Goal: Transaction & Acquisition: Book appointment/travel/reservation

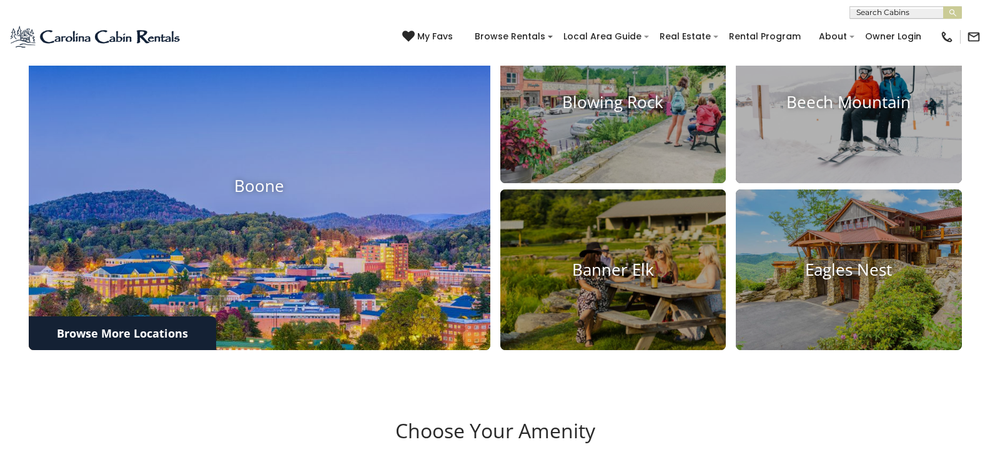
scroll to position [625, 0]
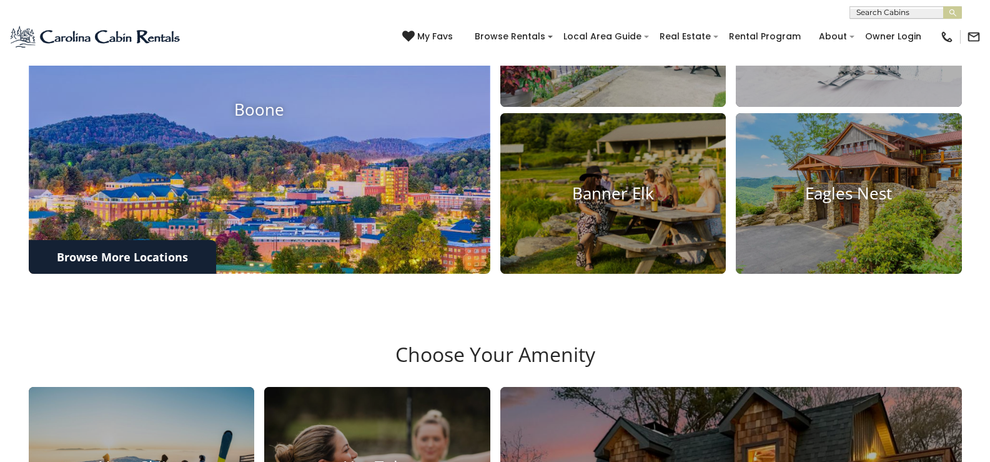
click at [335, 210] on img at bounding box center [260, 109] width 508 height 361
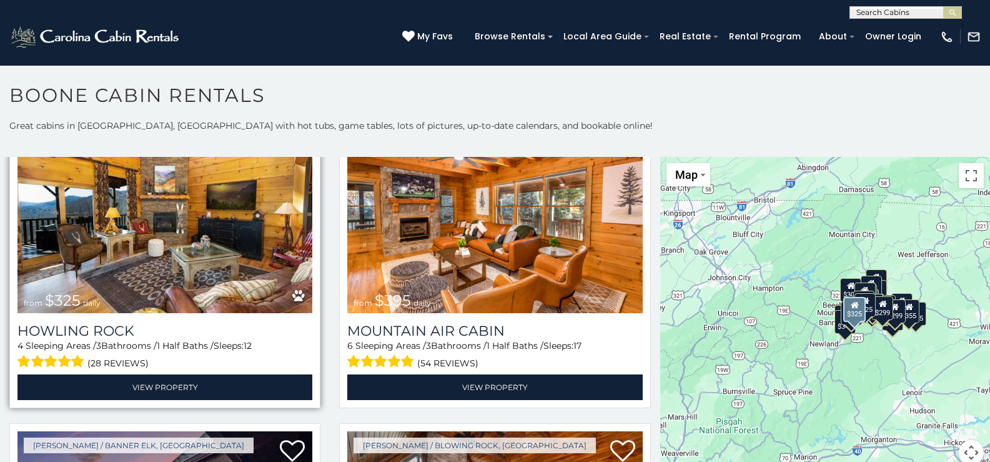
scroll to position [4184, 0]
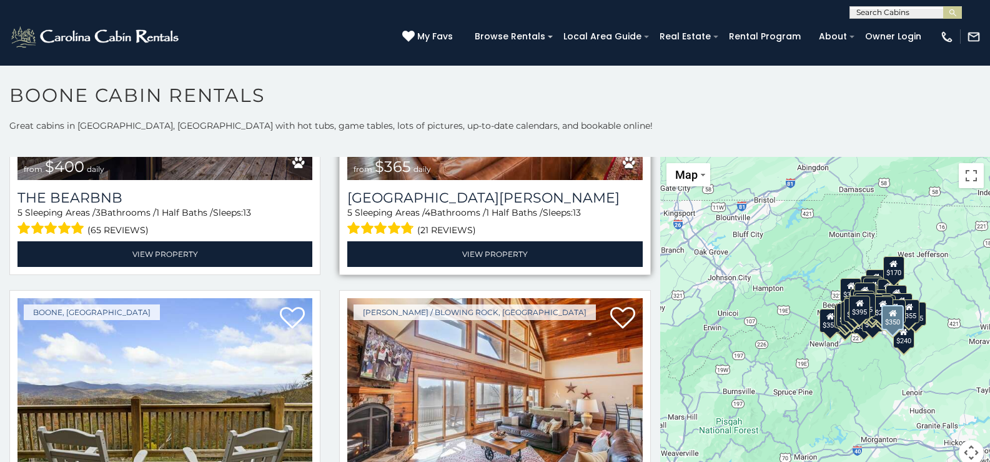
scroll to position [4702, 0]
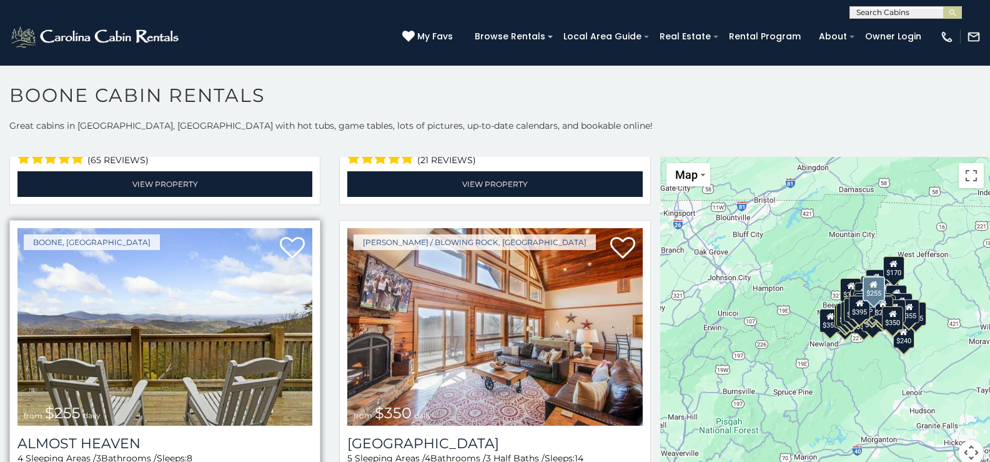
click at [199, 287] on img at bounding box center [164, 326] width 295 height 197
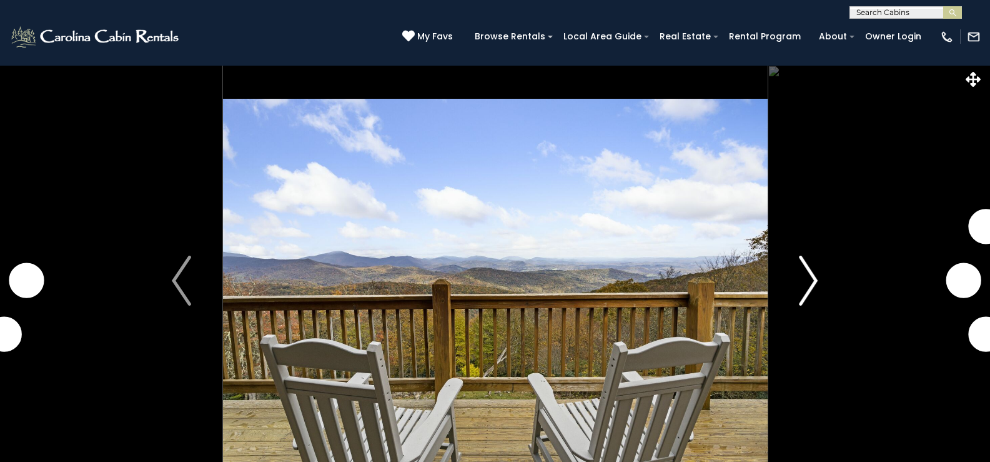
click at [809, 295] on img "Next" at bounding box center [808, 280] width 19 height 50
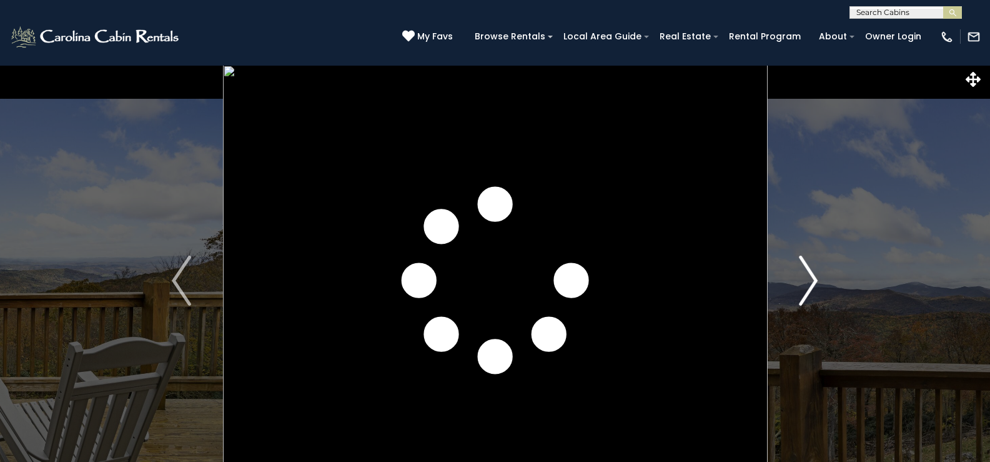
click at [809, 295] on img "Next" at bounding box center [808, 280] width 19 height 50
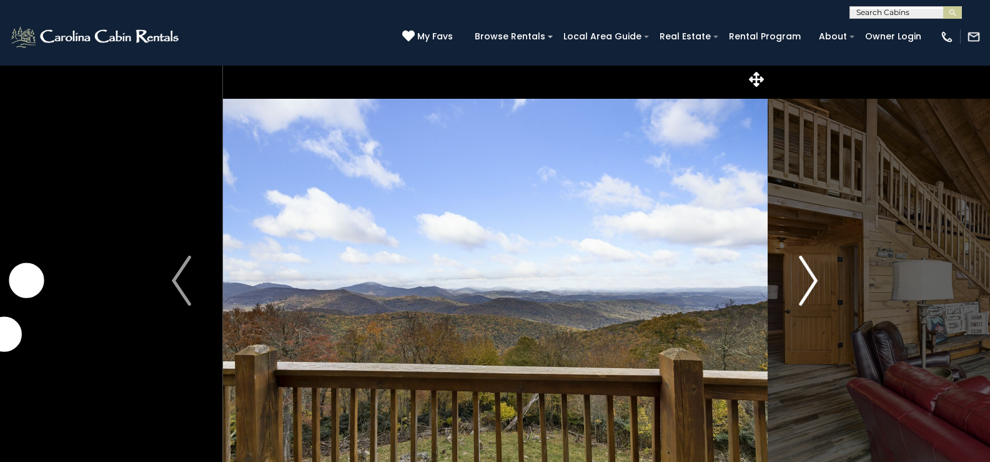
click at [809, 295] on img "Next" at bounding box center [808, 280] width 19 height 50
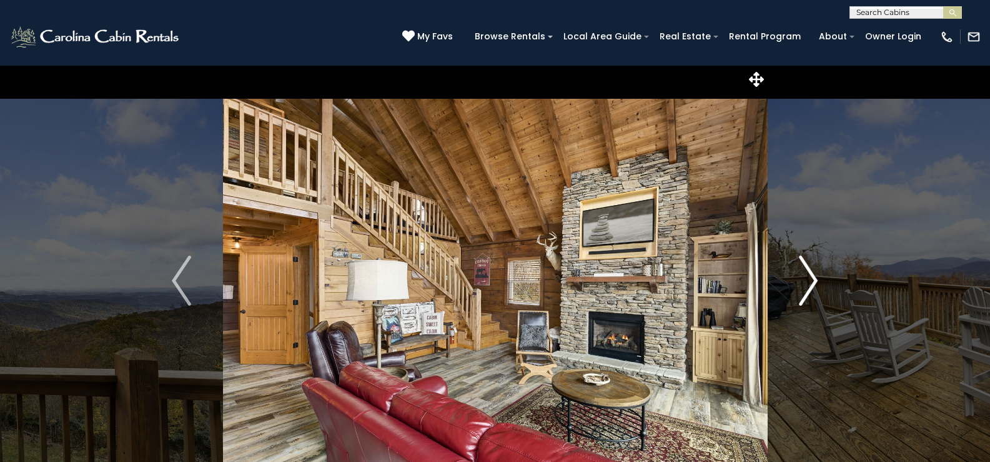
click at [809, 295] on img "Next" at bounding box center [808, 280] width 19 height 50
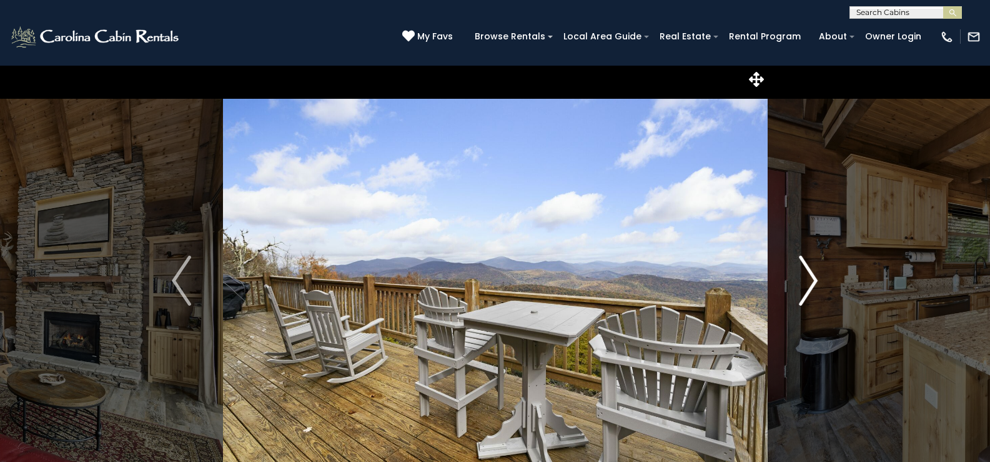
click at [809, 295] on img "Next" at bounding box center [808, 280] width 19 height 50
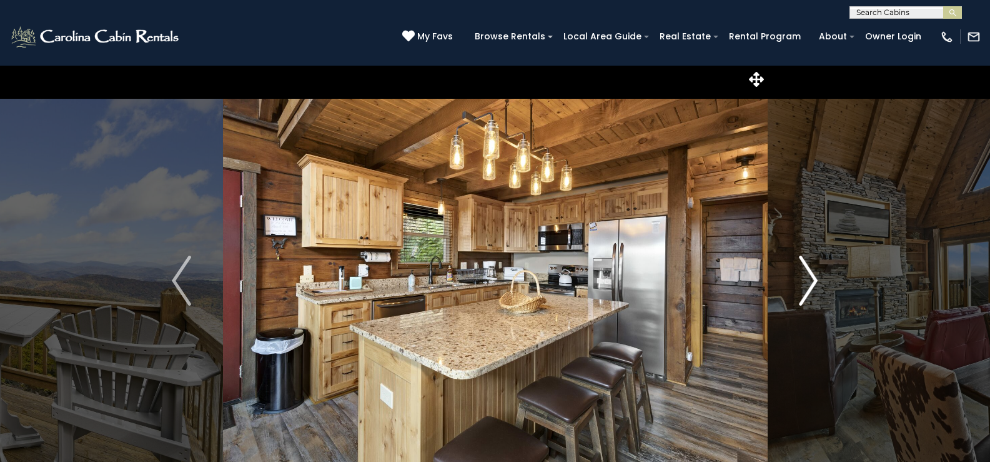
click at [809, 295] on img "Next" at bounding box center [808, 280] width 19 height 50
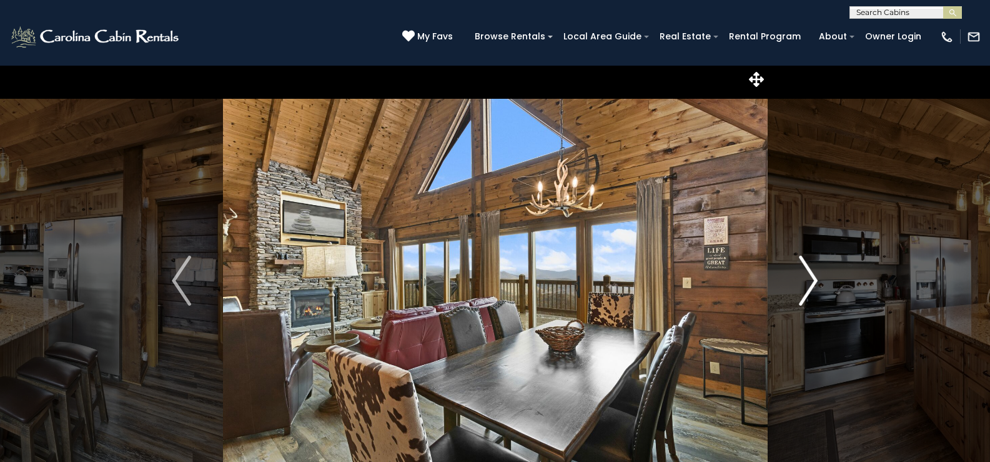
click at [809, 295] on img "Next" at bounding box center [808, 280] width 19 height 50
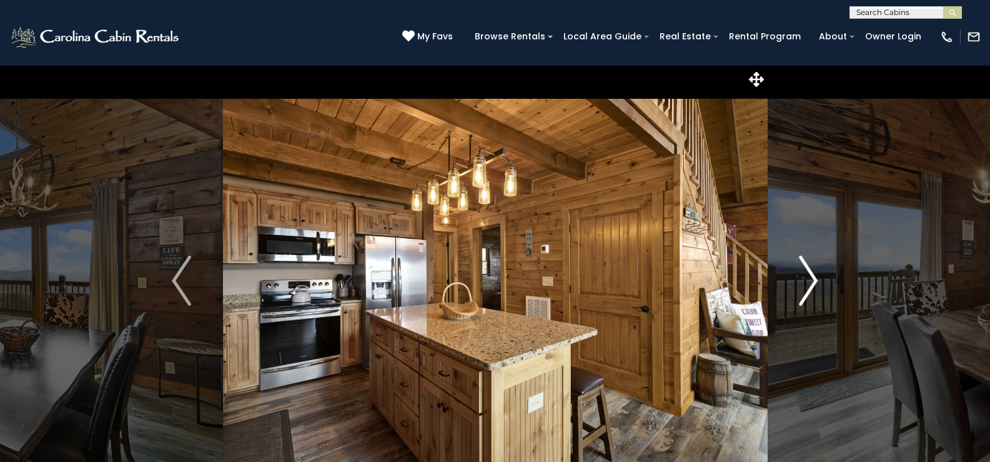
click at [809, 295] on img "Next" at bounding box center [808, 280] width 19 height 50
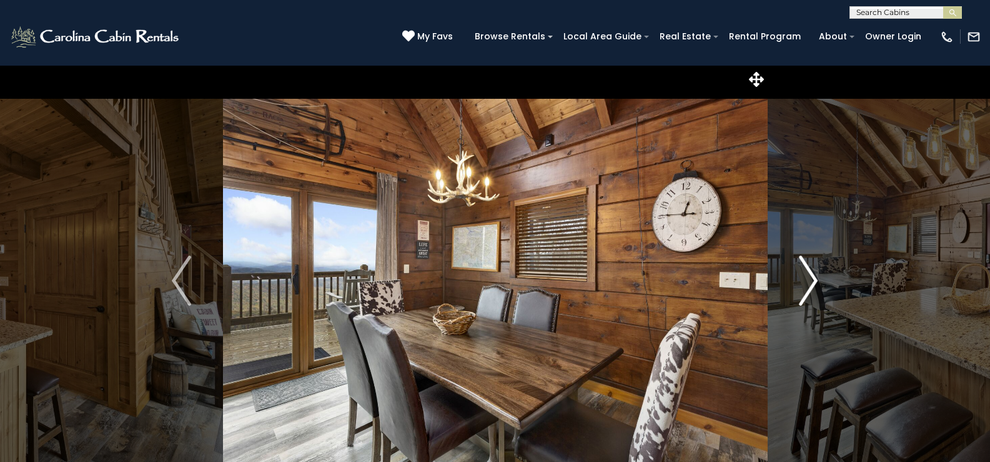
click at [809, 295] on img "Next" at bounding box center [808, 280] width 19 height 50
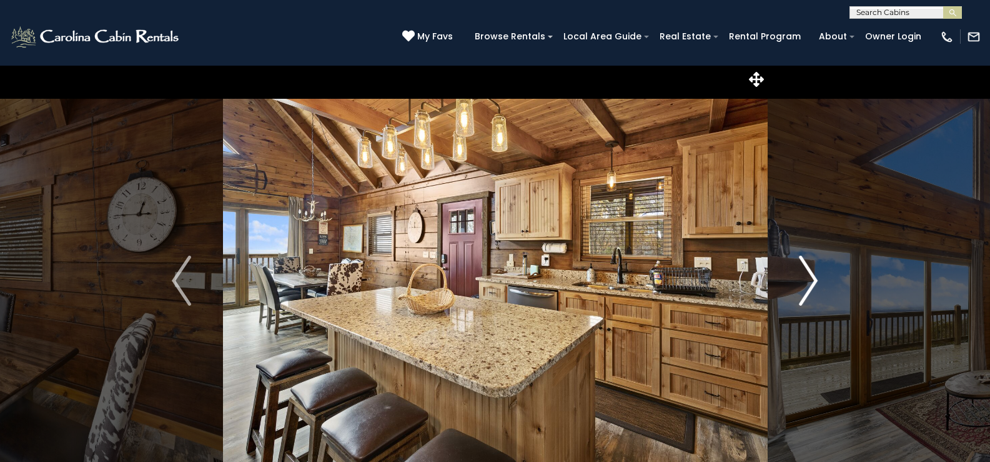
click at [809, 295] on img "Next" at bounding box center [808, 280] width 19 height 50
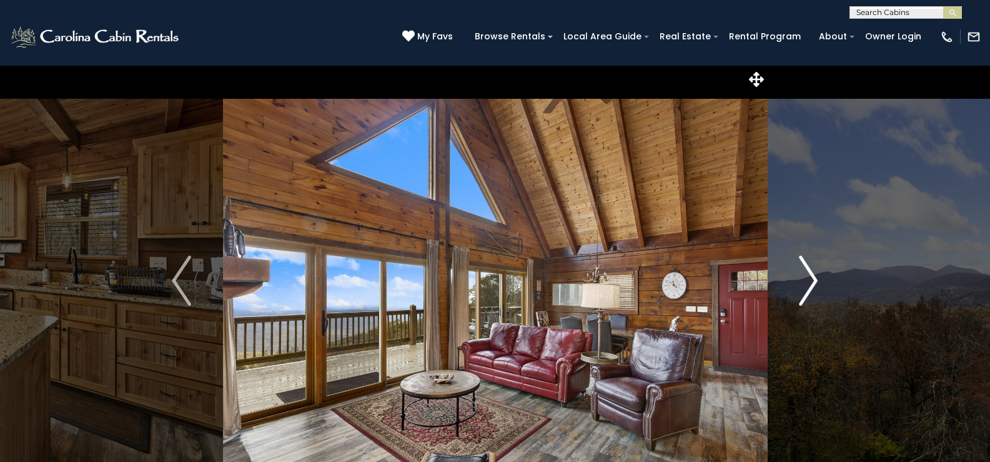
click at [809, 295] on img "Next" at bounding box center [808, 280] width 19 height 50
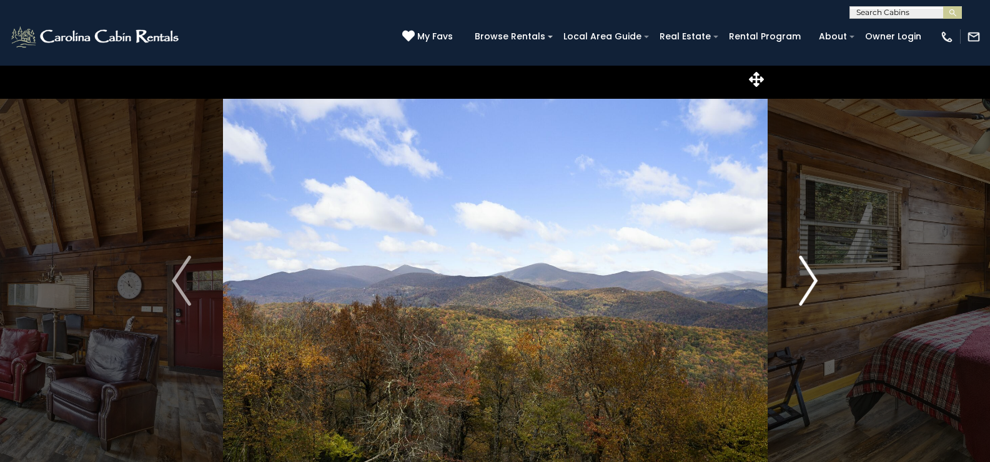
click at [809, 295] on img "Next" at bounding box center [808, 280] width 19 height 50
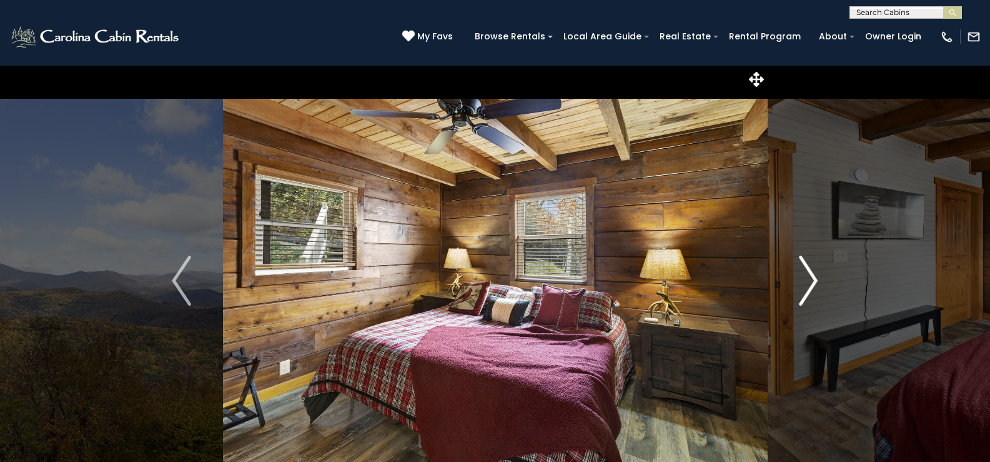
click at [809, 295] on img "Next" at bounding box center [808, 280] width 19 height 50
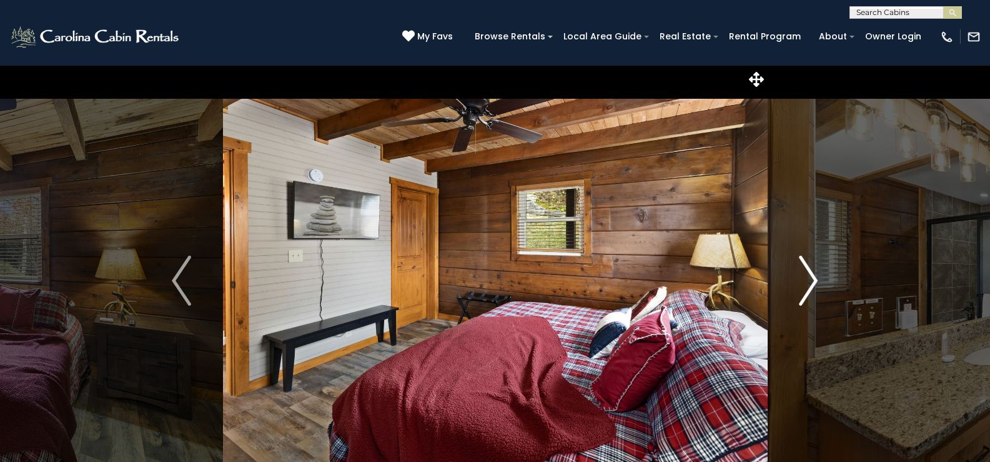
click at [809, 295] on img "Next" at bounding box center [808, 280] width 19 height 50
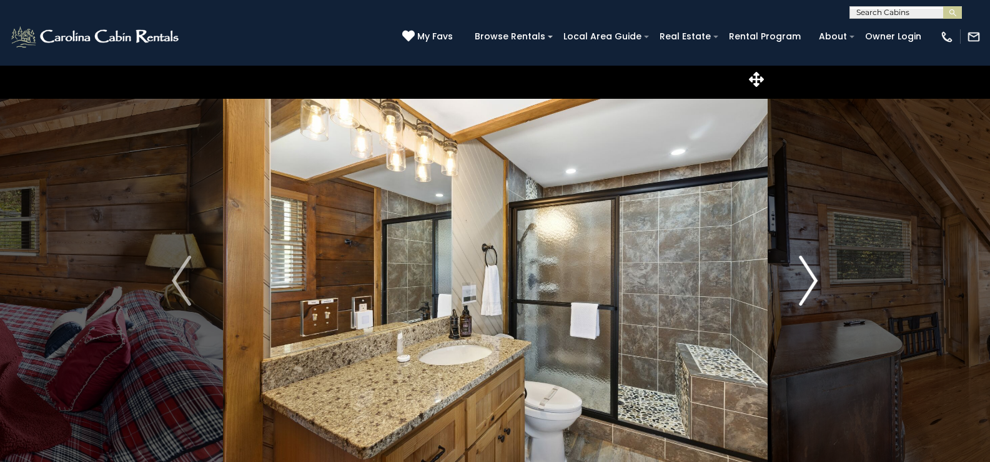
click at [809, 295] on img "Next" at bounding box center [808, 280] width 19 height 50
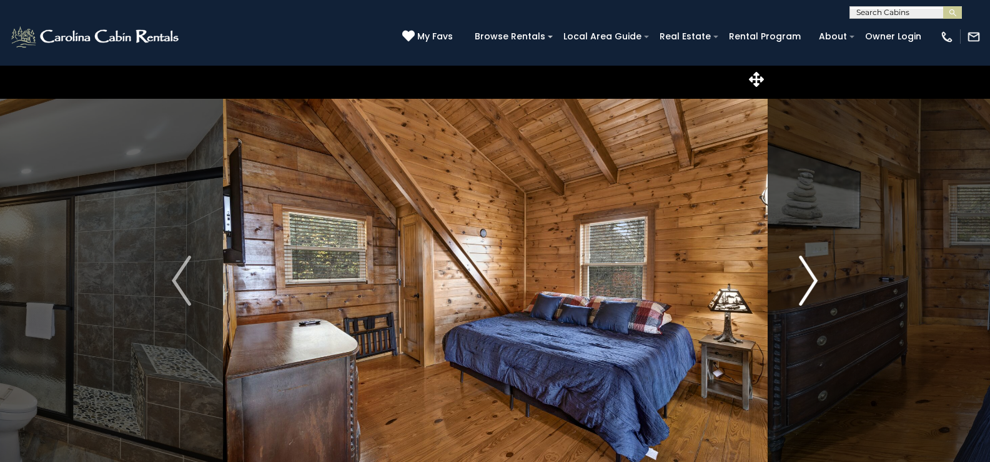
click at [809, 295] on img "Next" at bounding box center [808, 280] width 19 height 50
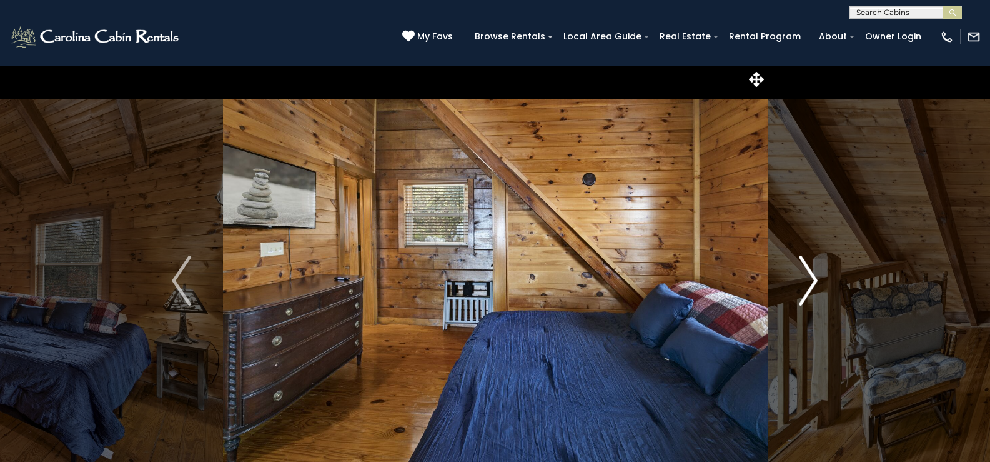
click at [809, 295] on img "Next" at bounding box center [808, 280] width 19 height 50
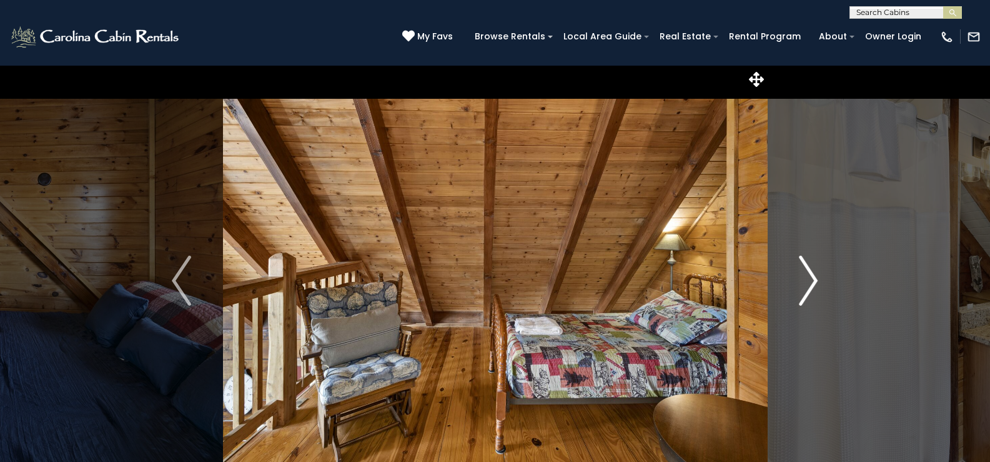
click at [809, 295] on img "Next" at bounding box center [808, 280] width 19 height 50
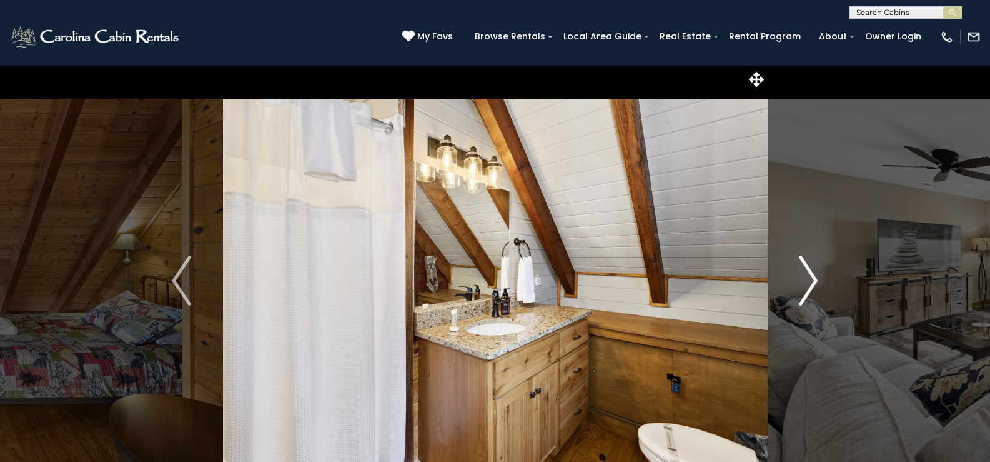
click at [809, 295] on img "Next" at bounding box center [808, 280] width 19 height 50
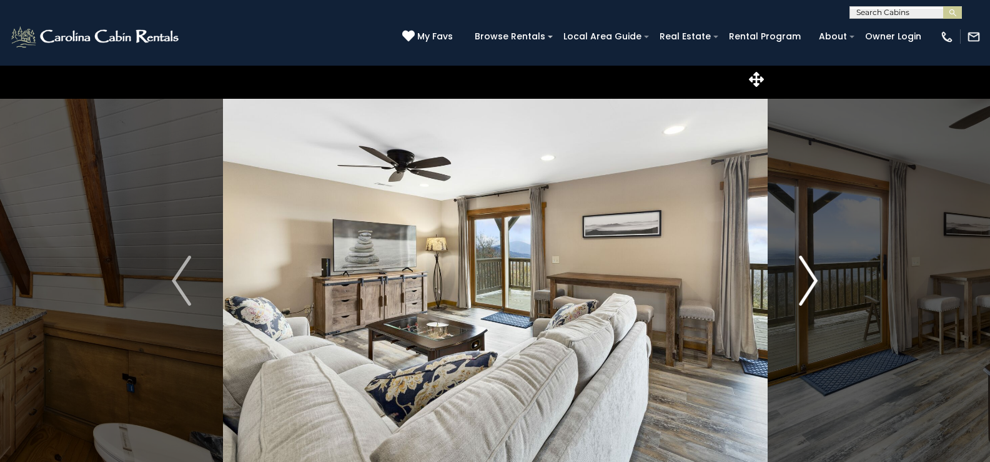
click at [809, 295] on img "Next" at bounding box center [808, 280] width 19 height 50
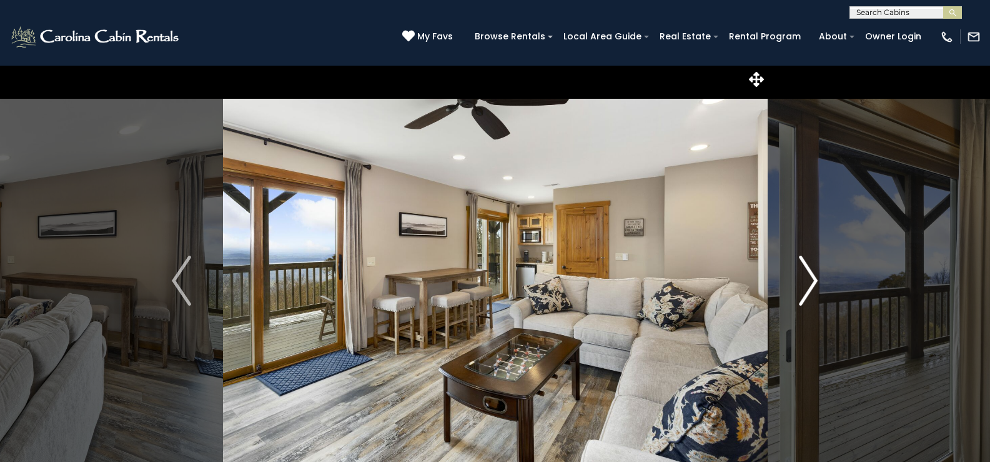
click at [809, 295] on img "Next" at bounding box center [808, 280] width 19 height 50
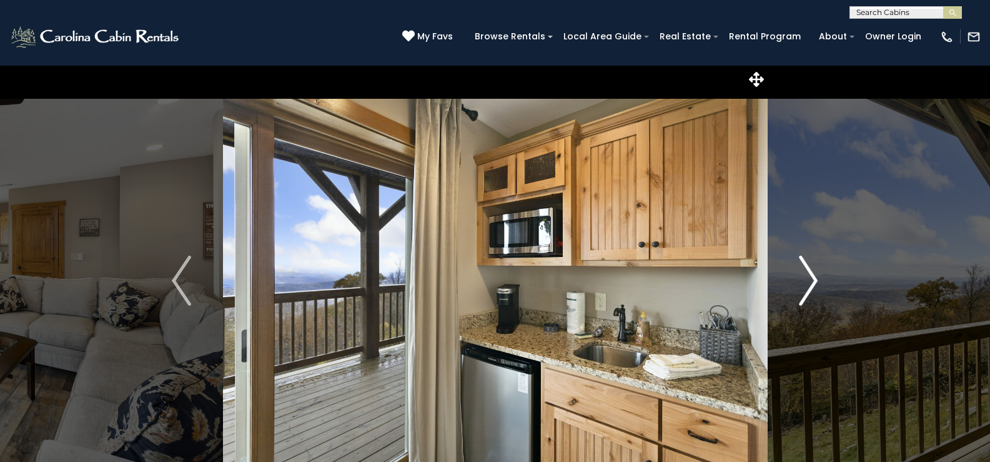
click at [809, 295] on img "Next" at bounding box center [808, 280] width 19 height 50
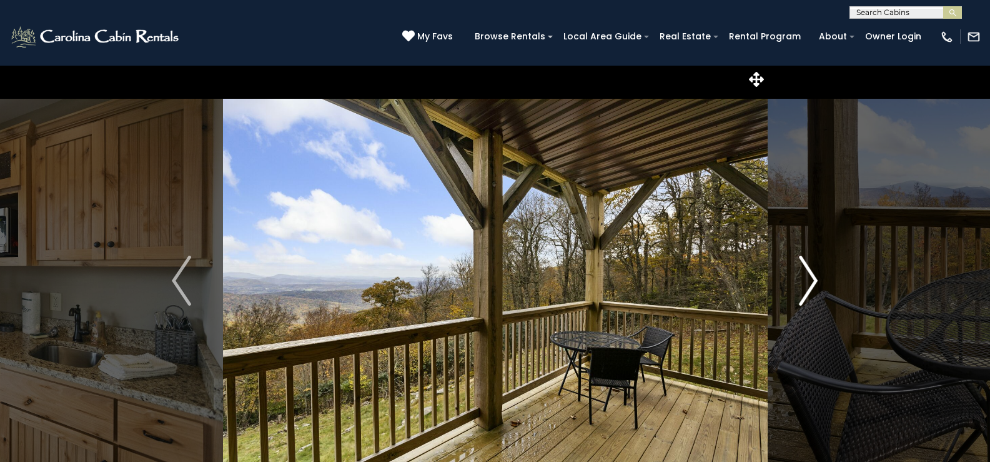
click at [809, 295] on img "Next" at bounding box center [808, 280] width 19 height 50
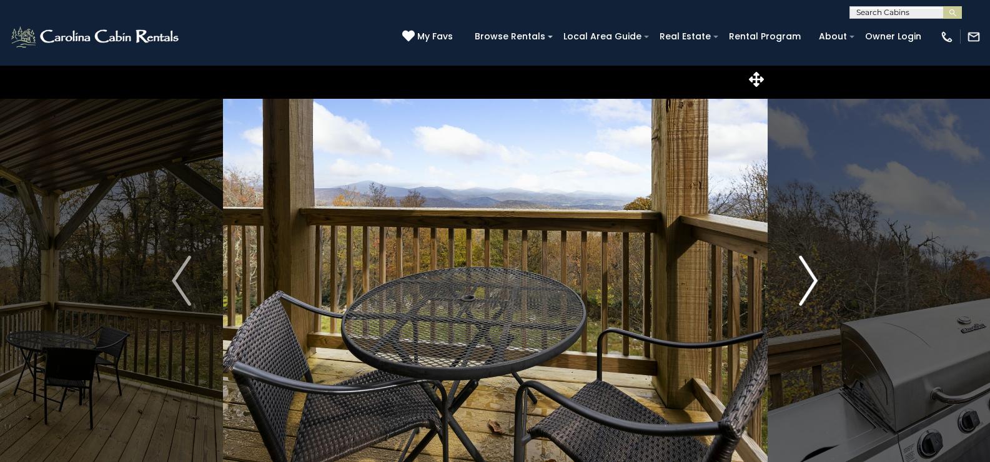
click at [809, 295] on img "Next" at bounding box center [808, 280] width 19 height 50
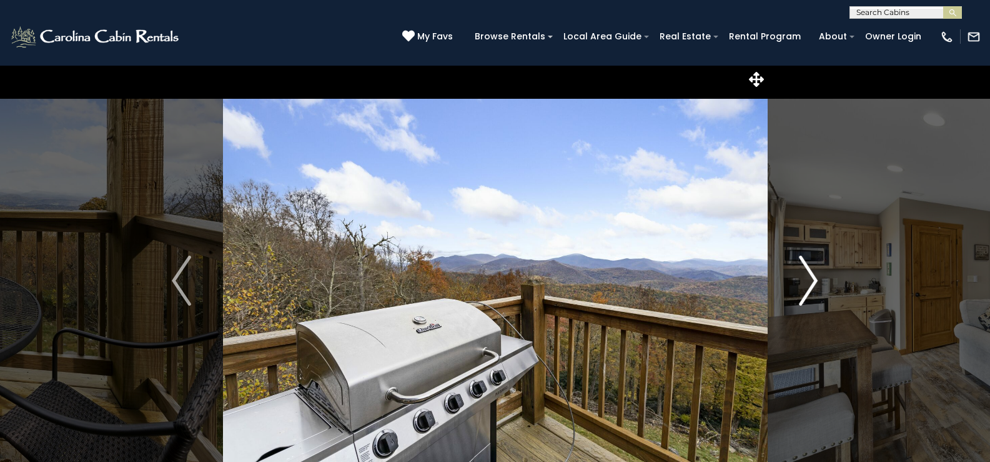
click at [809, 295] on img "Next" at bounding box center [808, 280] width 19 height 50
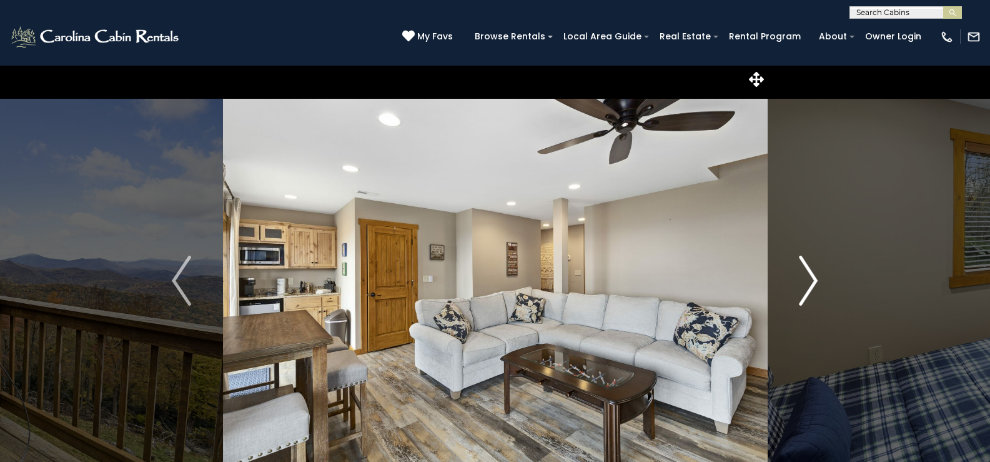
click at [809, 295] on img "Next" at bounding box center [808, 280] width 19 height 50
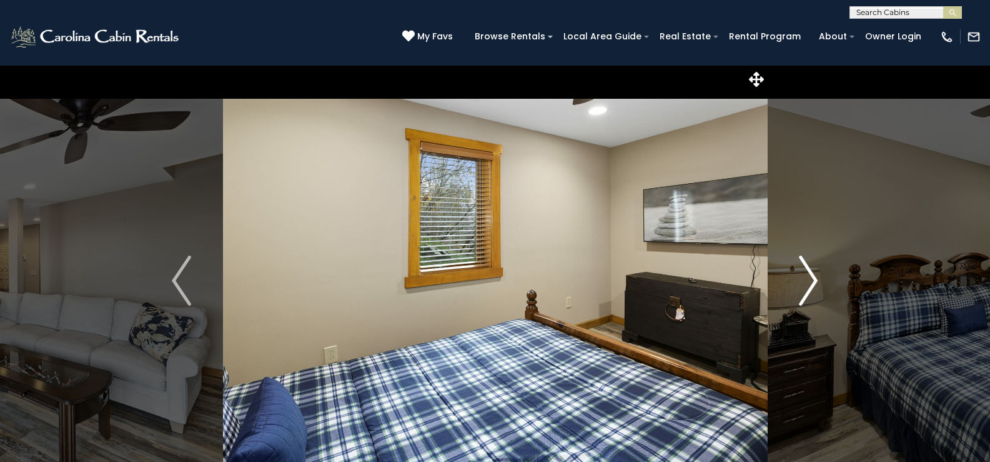
click at [809, 295] on img "Next" at bounding box center [808, 280] width 19 height 50
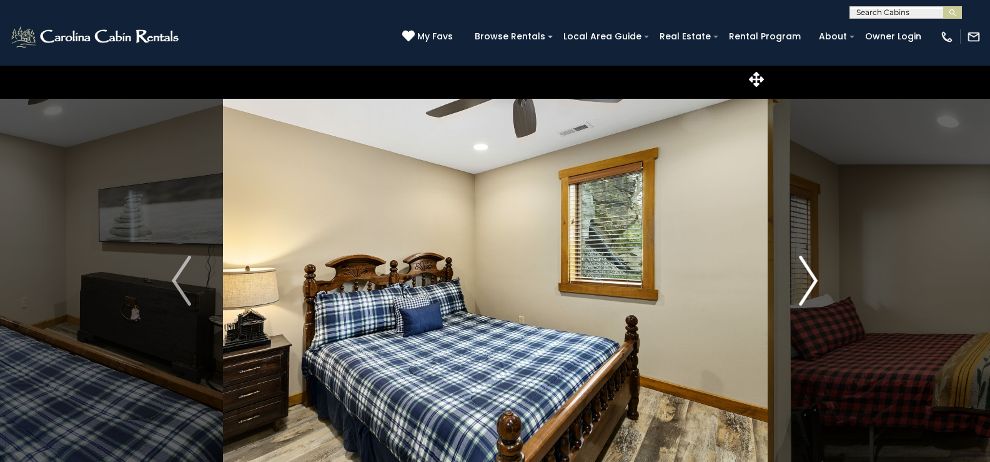
click at [809, 295] on img "Next" at bounding box center [808, 280] width 19 height 50
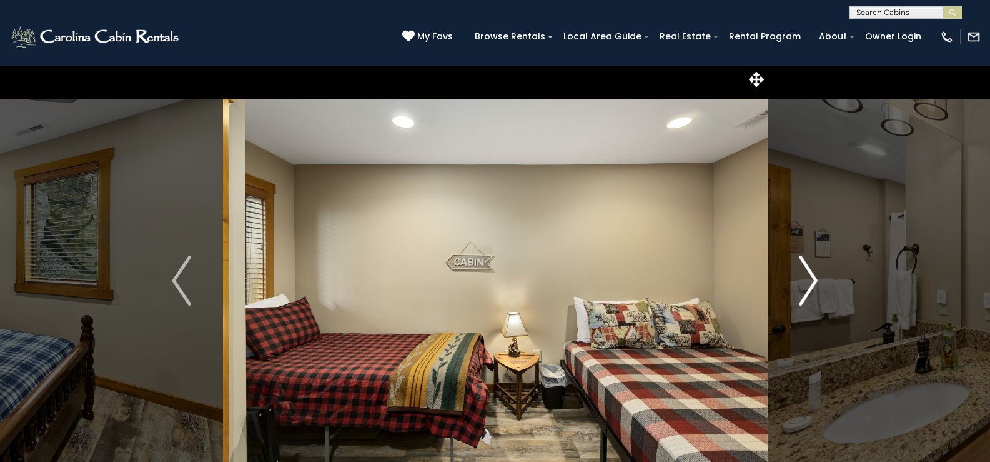
click at [809, 295] on img "Next" at bounding box center [808, 280] width 19 height 50
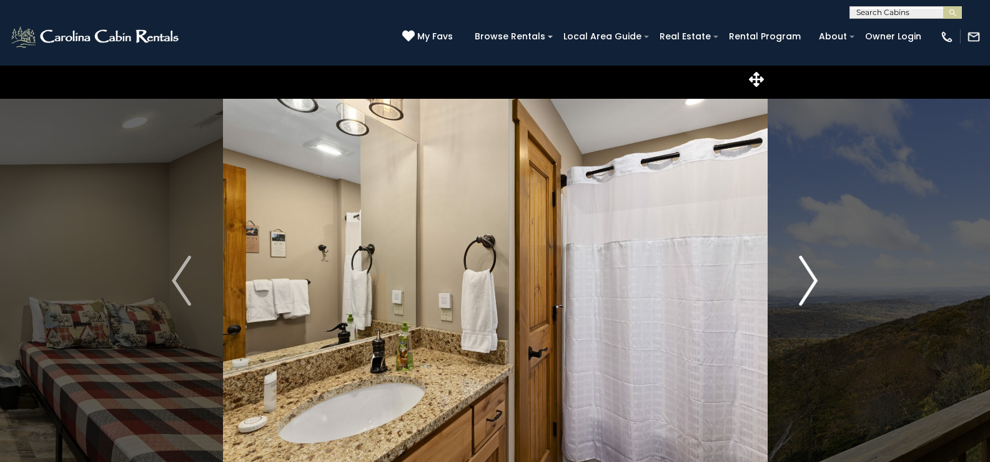
click at [809, 295] on img "Next" at bounding box center [808, 280] width 19 height 50
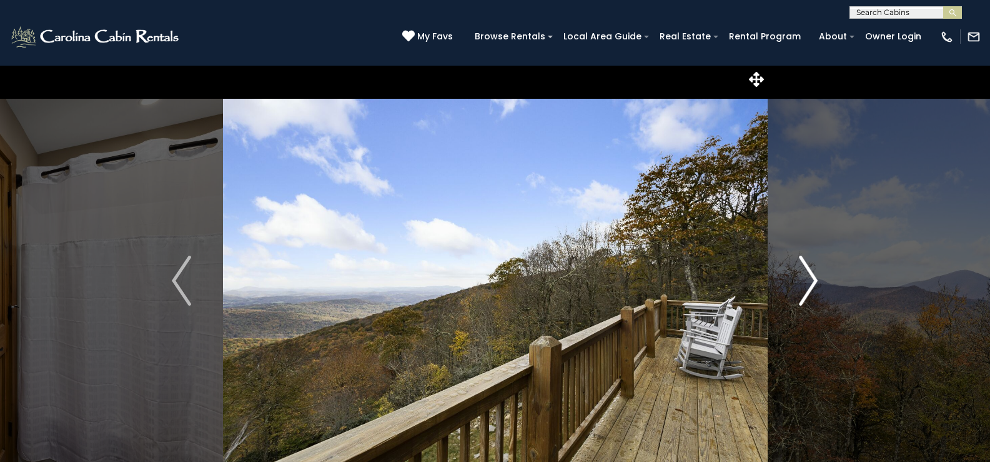
click at [809, 295] on img "Next" at bounding box center [808, 280] width 19 height 50
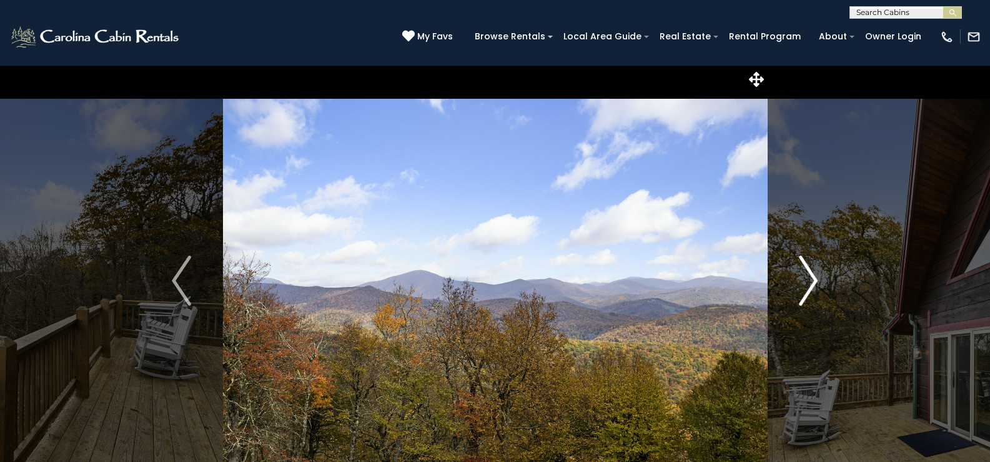
click at [809, 295] on img "Next" at bounding box center [808, 280] width 19 height 50
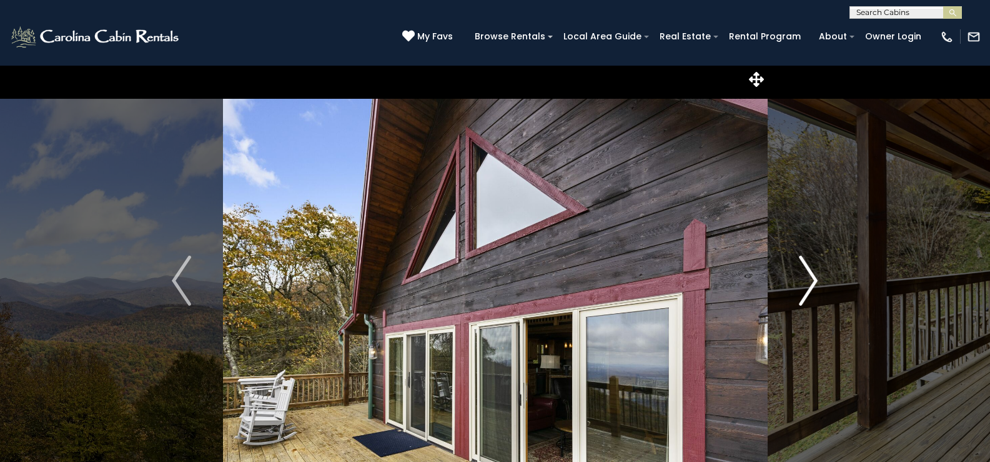
click at [809, 295] on img "Next" at bounding box center [808, 280] width 19 height 50
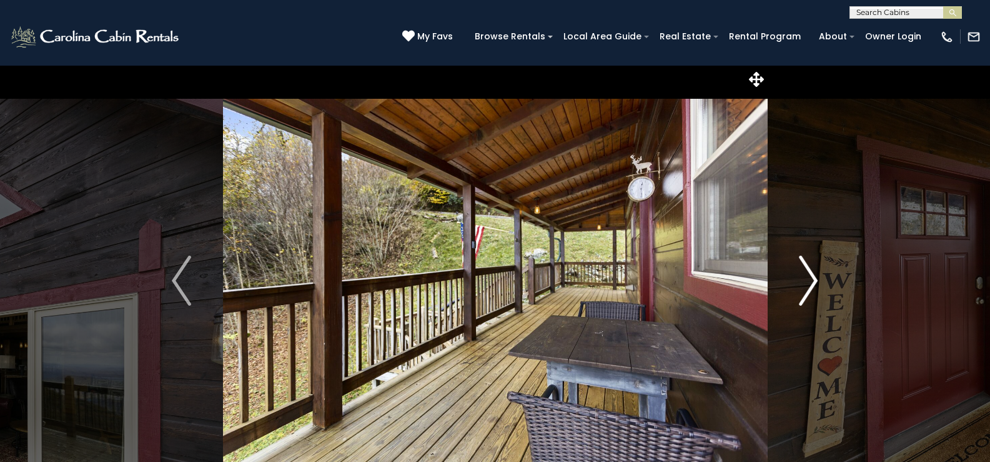
click at [809, 295] on img "Next" at bounding box center [808, 280] width 19 height 50
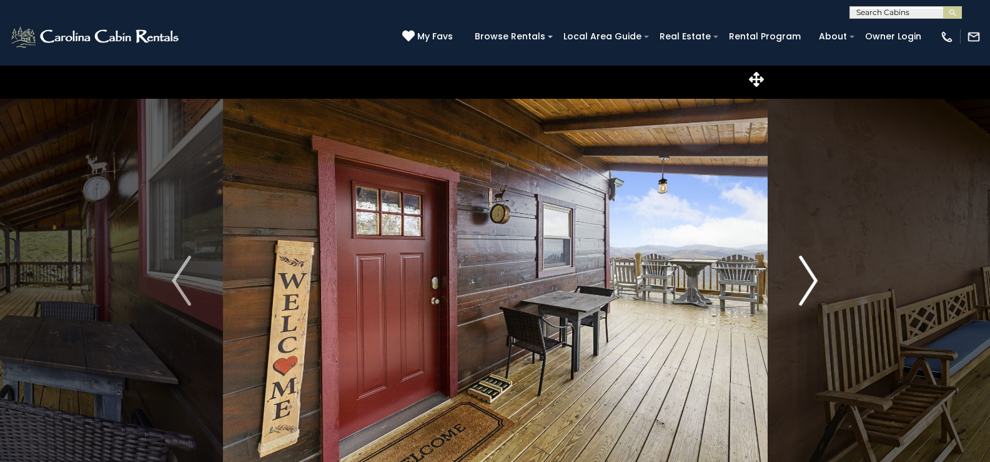
click at [809, 295] on img "Next" at bounding box center [808, 280] width 19 height 50
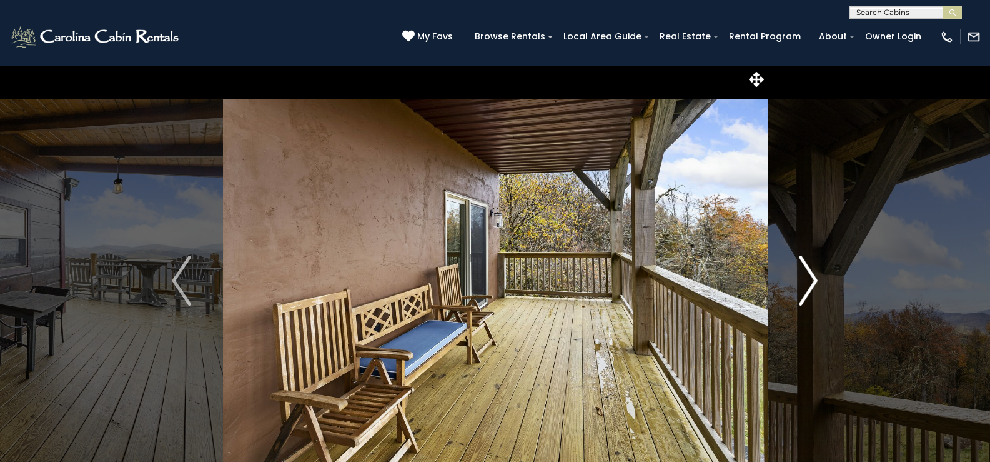
click at [809, 295] on img "Next" at bounding box center [808, 280] width 19 height 50
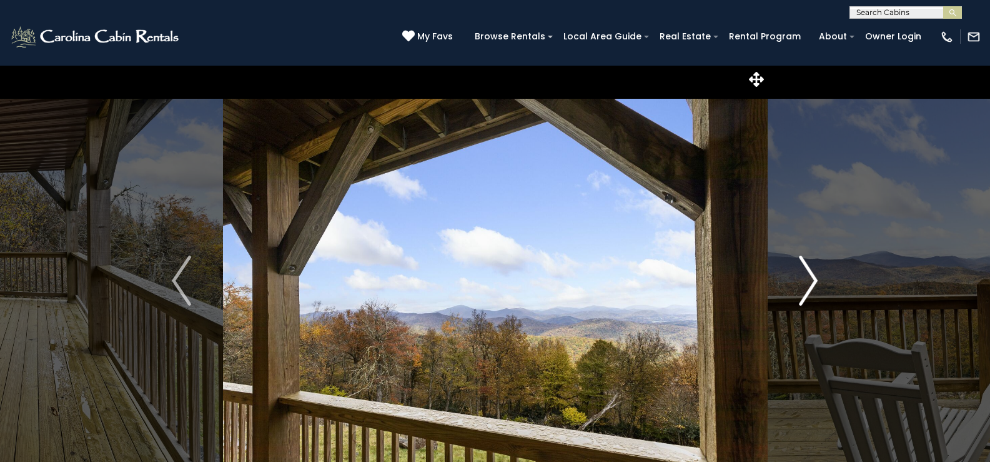
click at [809, 295] on img "Next" at bounding box center [808, 280] width 19 height 50
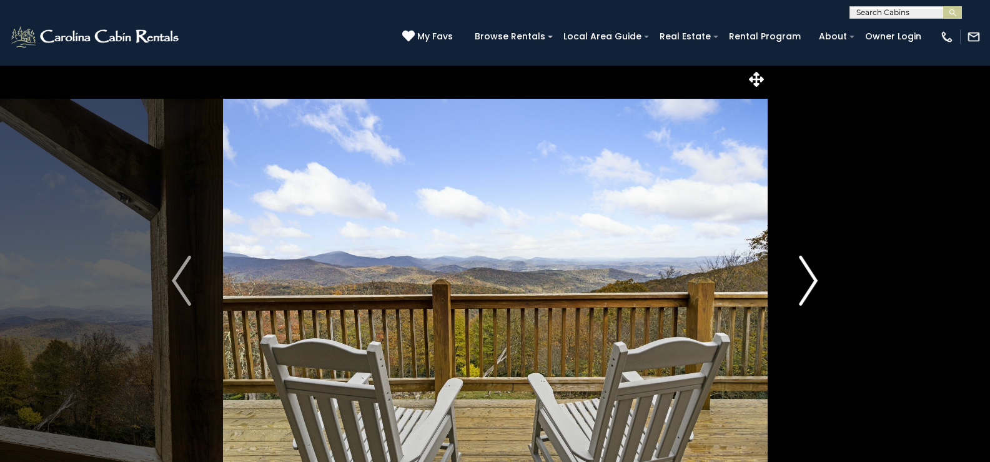
click at [809, 295] on img "Next" at bounding box center [808, 280] width 19 height 50
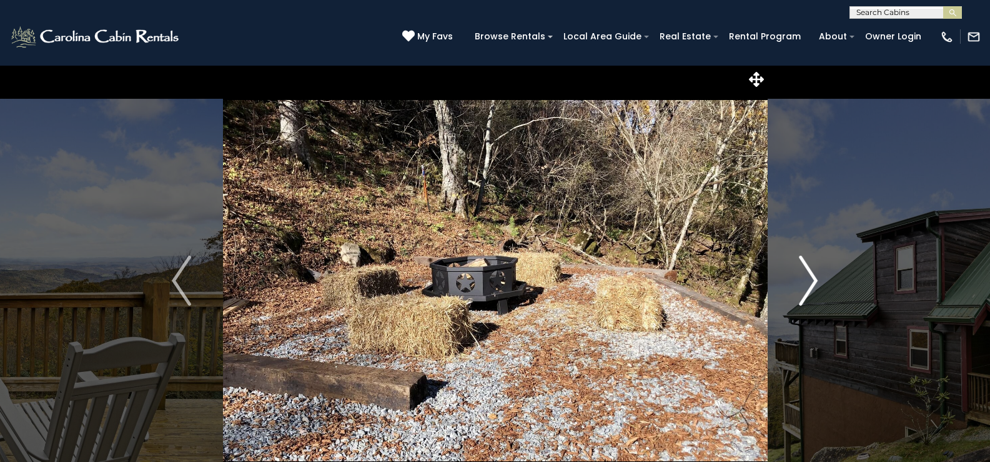
click at [809, 295] on img "Next" at bounding box center [808, 280] width 19 height 50
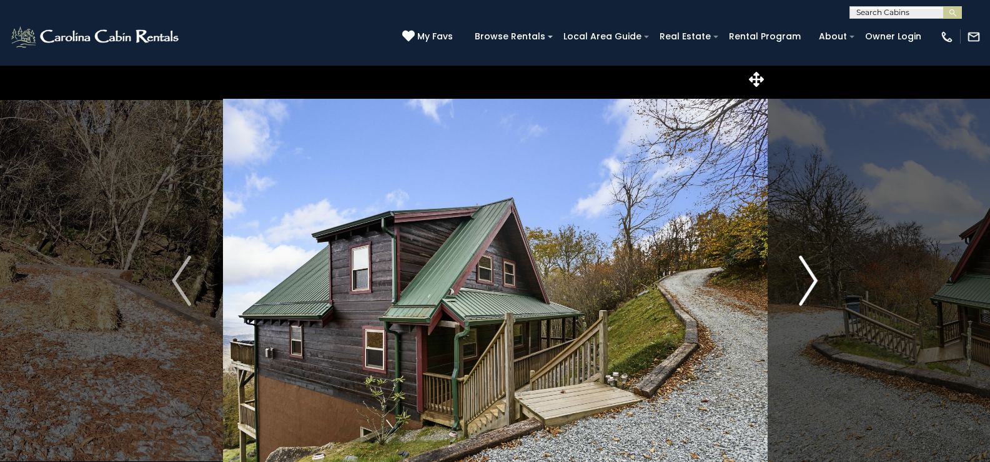
click at [809, 295] on img "Next" at bounding box center [808, 280] width 19 height 50
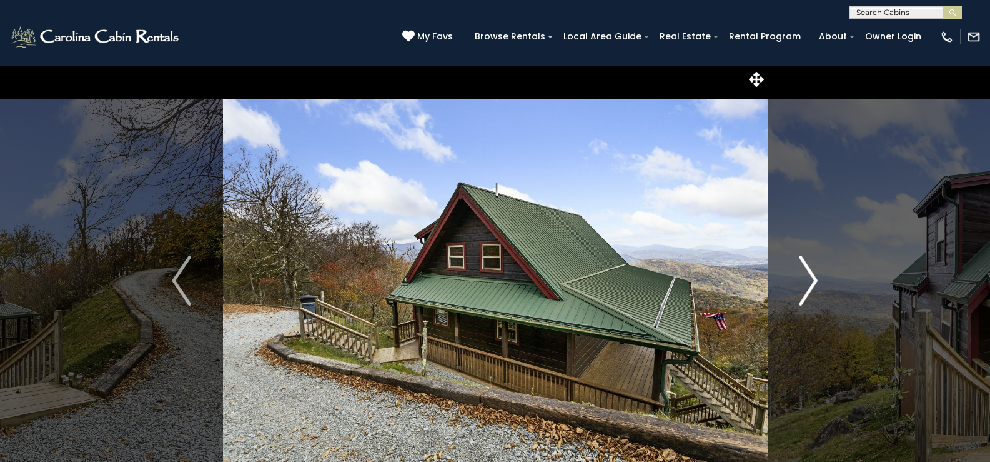
click at [809, 295] on img "Next" at bounding box center [808, 280] width 19 height 50
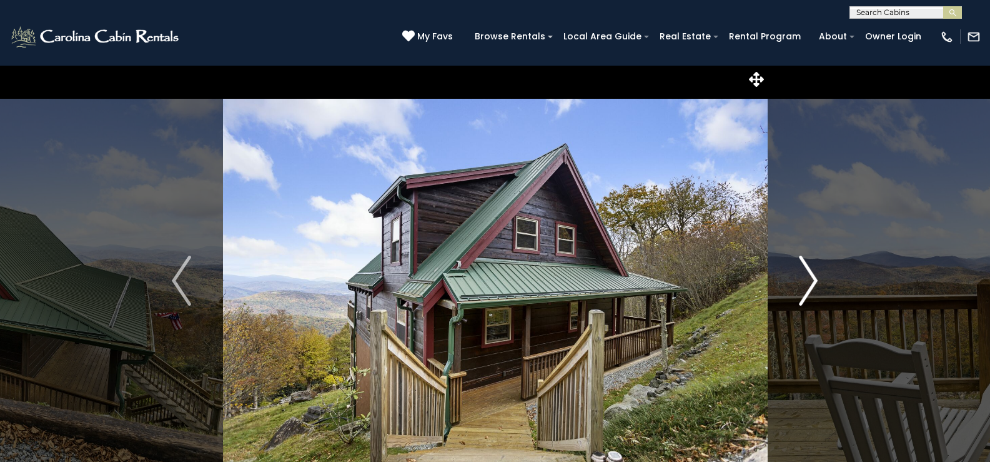
click at [809, 295] on img "Next" at bounding box center [808, 280] width 19 height 50
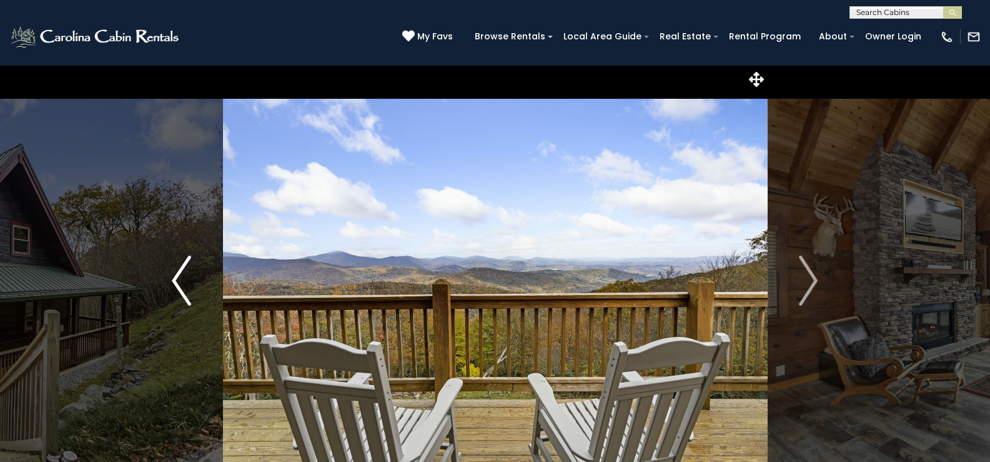
click at [172, 282] on img "Previous" at bounding box center [181, 280] width 19 height 50
